Goal: Navigation & Orientation: Find specific page/section

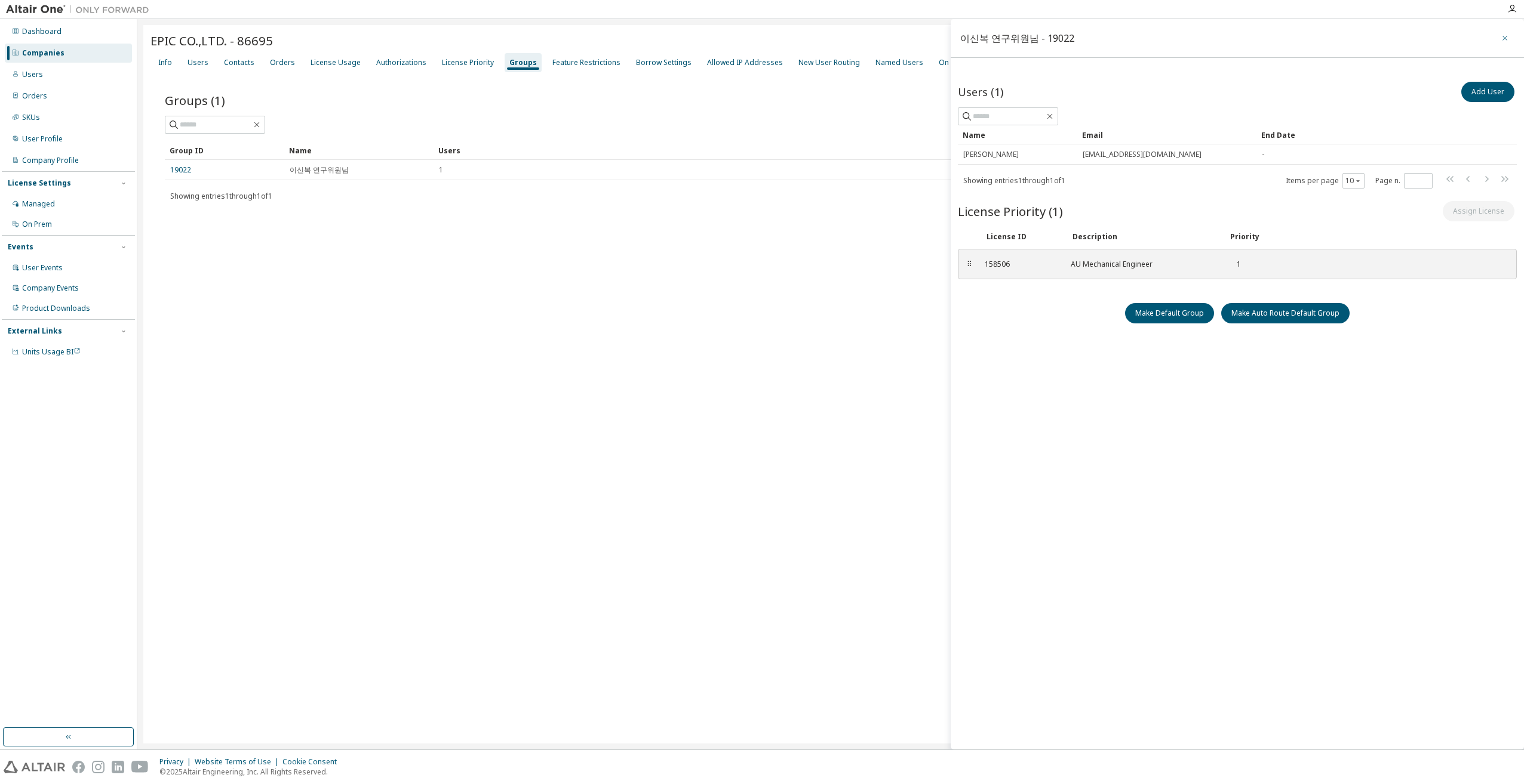
click at [1507, 42] on icon "button" at bounding box center [1505, 37] width 9 height 9
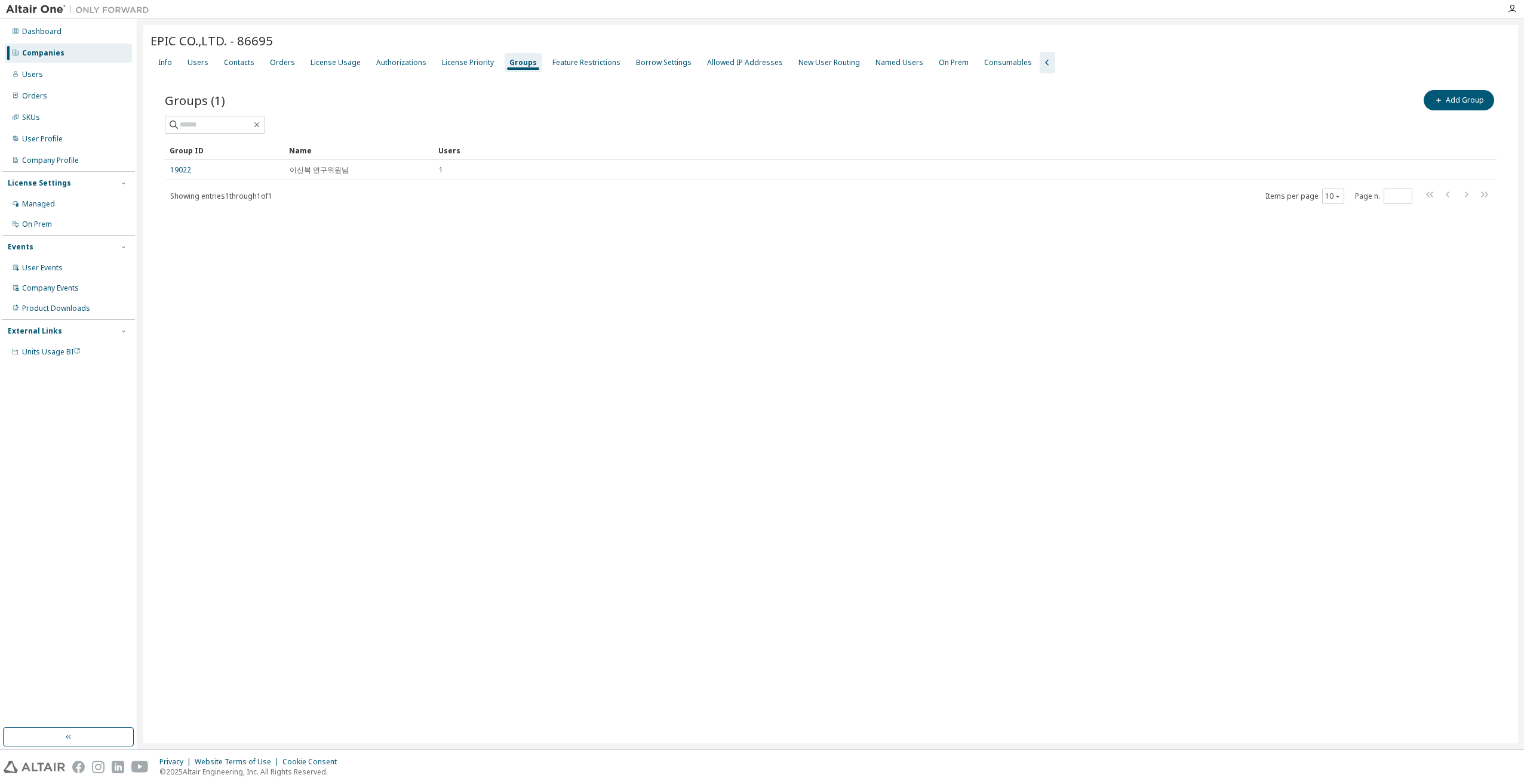
click at [536, 464] on div "EPIC CO.,LTD. - 86695 Clear Load Save Save As Field Operator Value Select filte…" at bounding box center [830, 384] width 1375 height 718
click at [197, 63] on div "Users" at bounding box center [198, 62] width 21 height 9
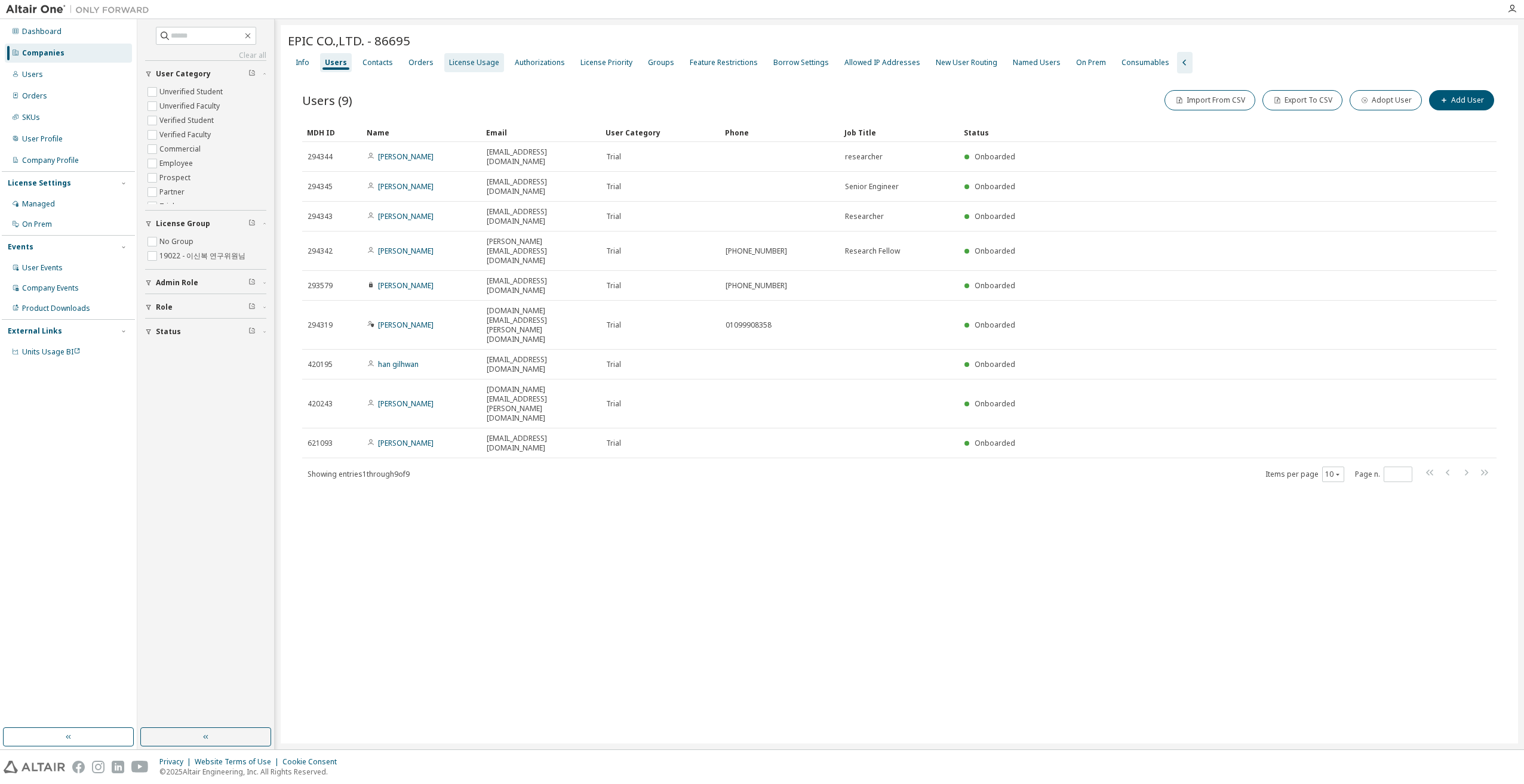
click at [464, 68] on div "License Usage" at bounding box center [474, 63] width 60 height 19
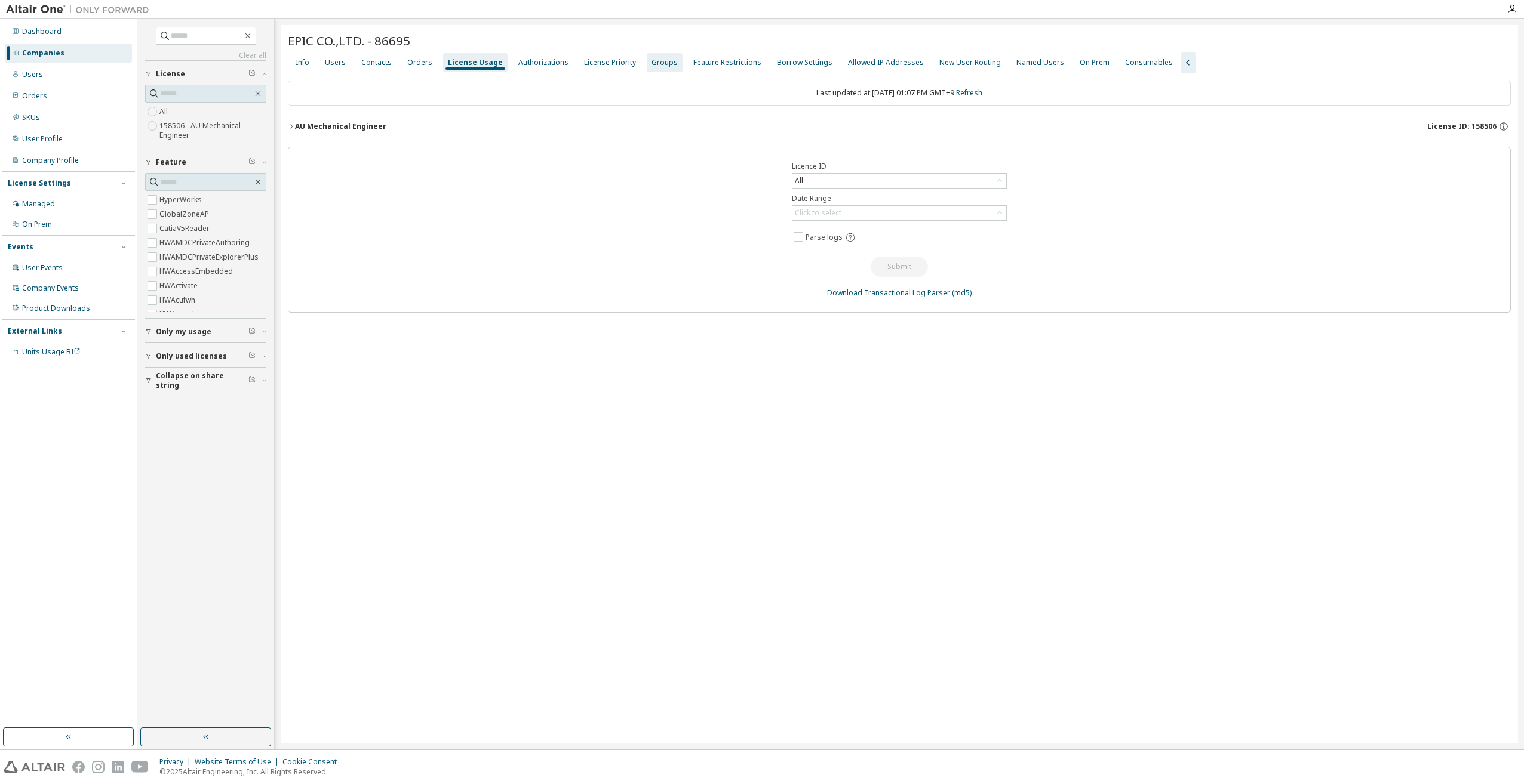
click at [659, 68] on div "Groups" at bounding box center [665, 63] width 36 height 19
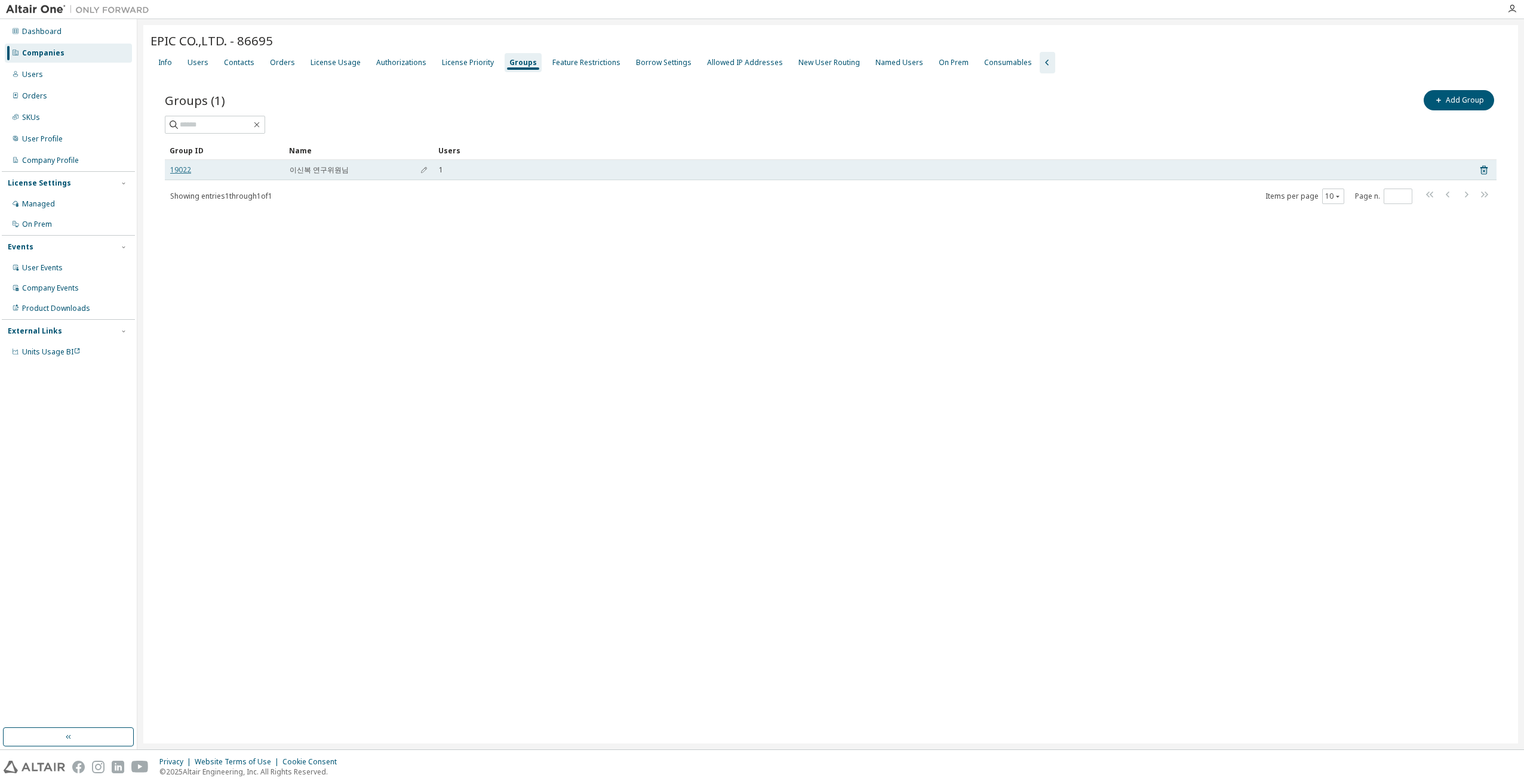
click at [190, 169] on link "19022" at bounding box center [180, 169] width 21 height 9
